Goal: Check status: Check status

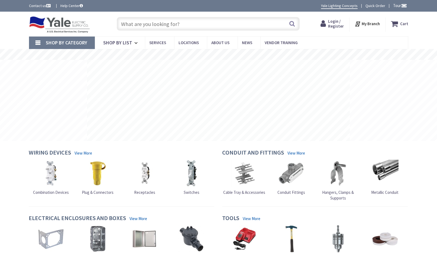
type input "[GEOGRAPHIC_DATA], [STREET_ADDRESS]"
click at [323, 22] on icon at bounding box center [320, 24] width 8 height 10
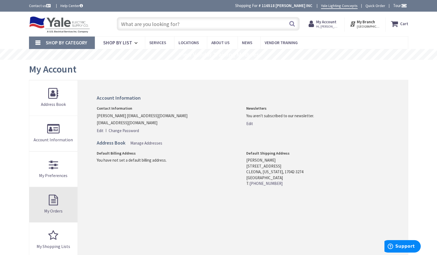
click at [53, 201] on link "My Orders" at bounding box center [53, 204] width 49 height 35
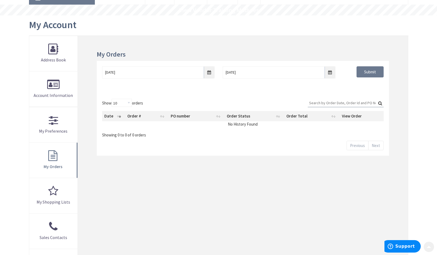
scroll to position [54, 0]
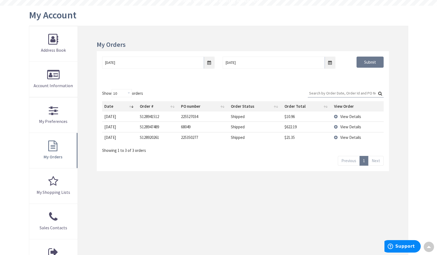
click at [348, 127] on span "View Details" at bounding box center [351, 126] width 21 height 5
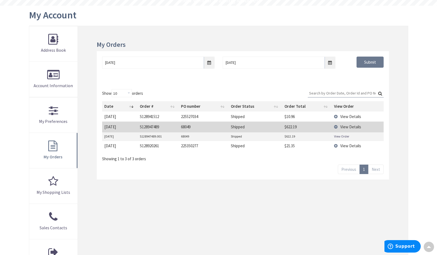
click at [340, 137] on link "View Order" at bounding box center [341, 136] width 15 height 5
